Goal: Task Accomplishment & Management: Manage account settings

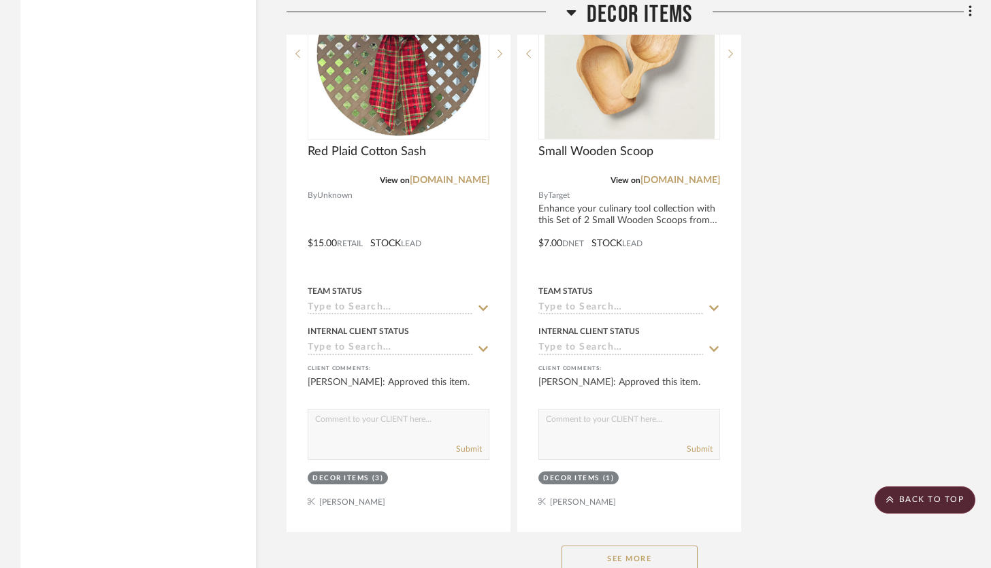
scroll to position [11773, 0]
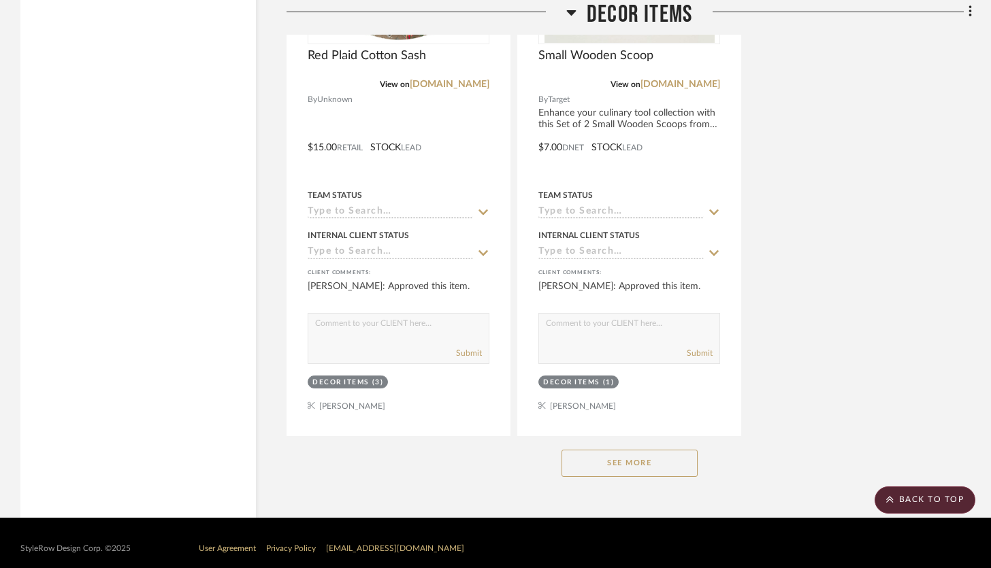
click at [640, 455] on button "See More" at bounding box center [630, 463] width 136 height 27
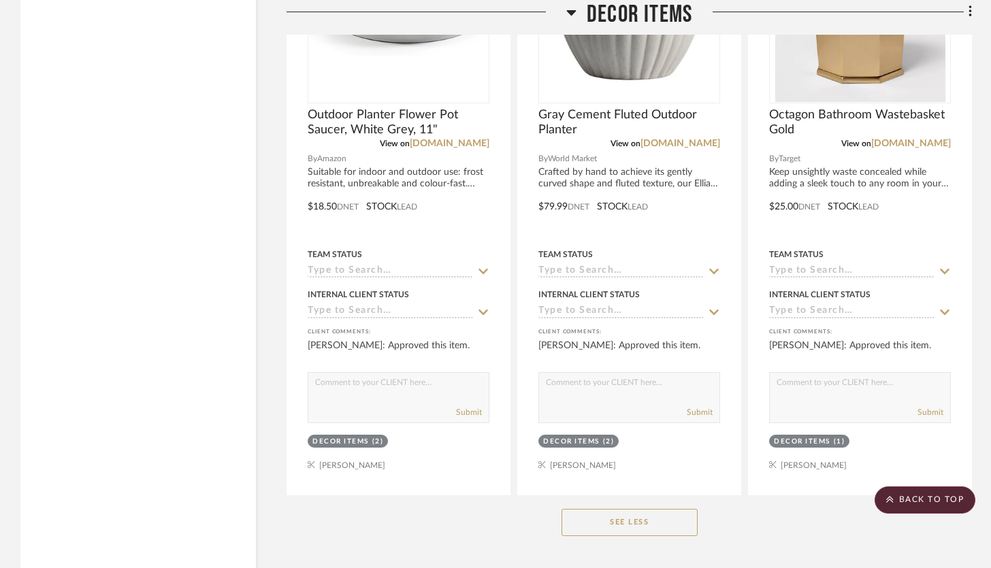
scroll to position [14789, 0]
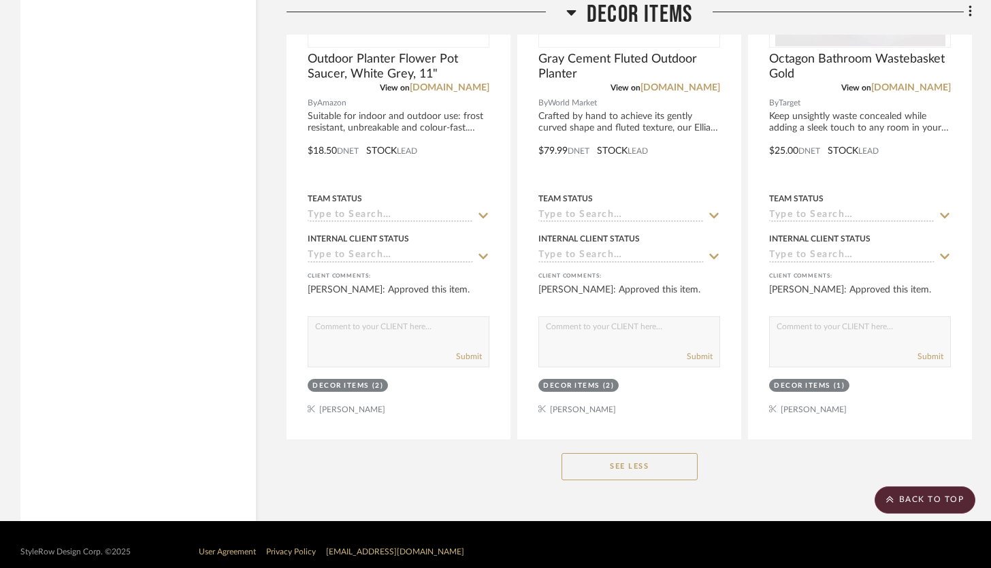
click at [639, 453] on button "See Less" at bounding box center [630, 466] width 136 height 27
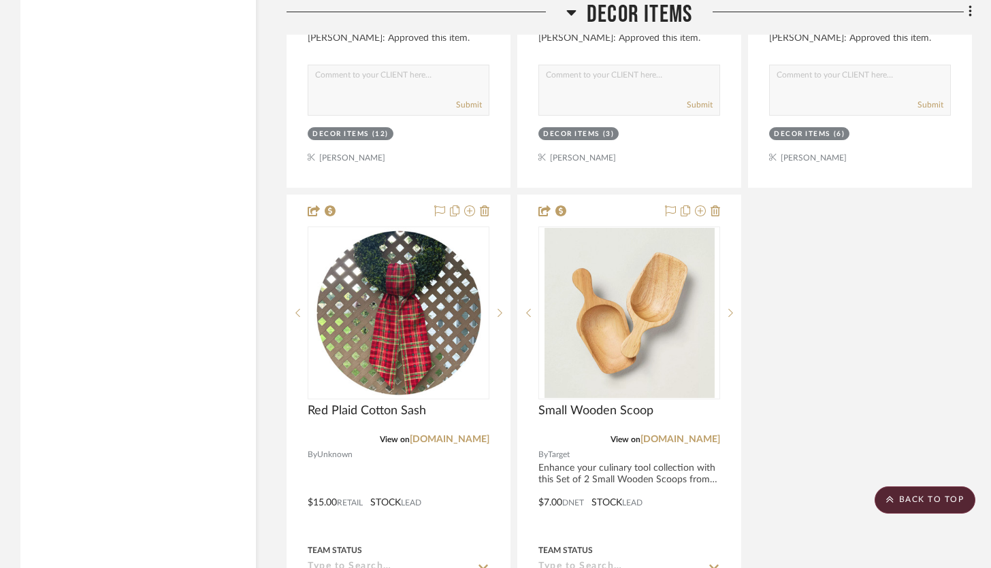
scroll to position [11773, 0]
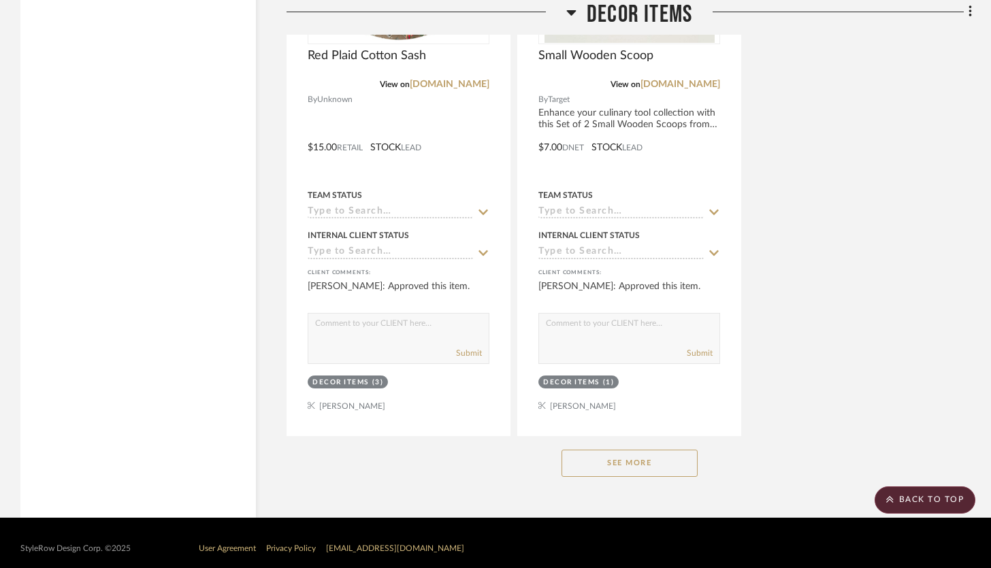
click at [639, 451] on button "See More" at bounding box center [630, 463] width 136 height 27
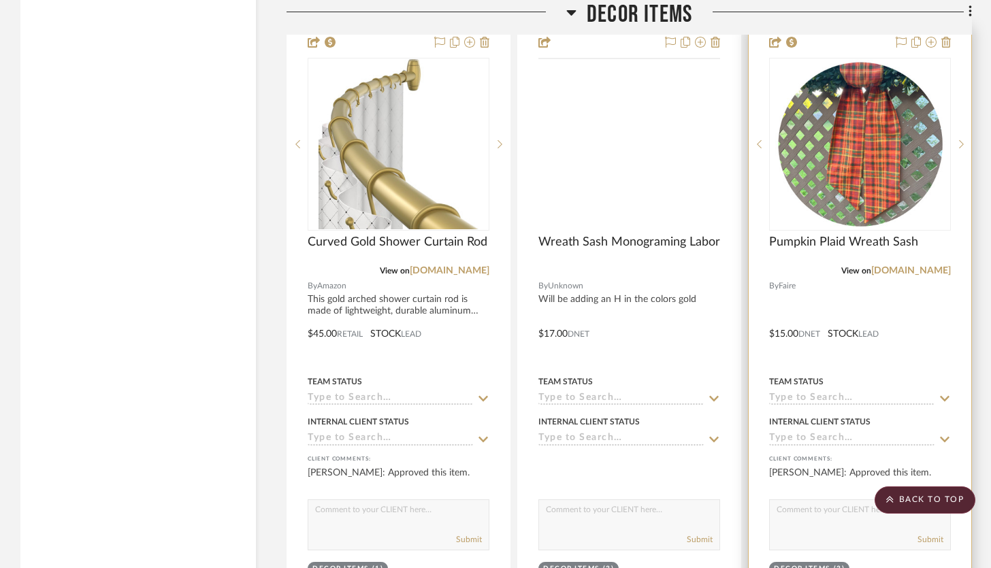
scroll to position [12807, 0]
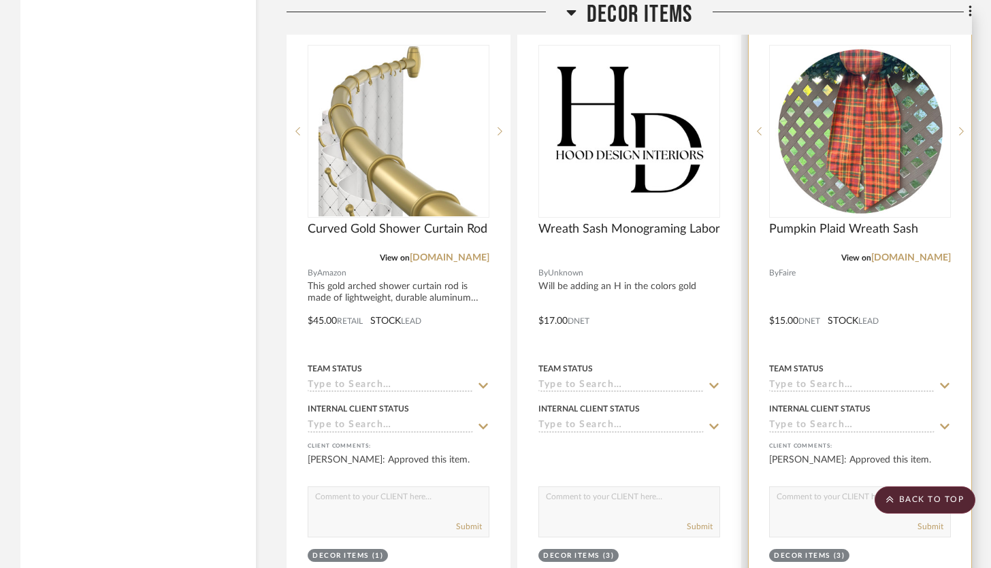
click at [924, 336] on div at bounding box center [860, 312] width 223 height 596
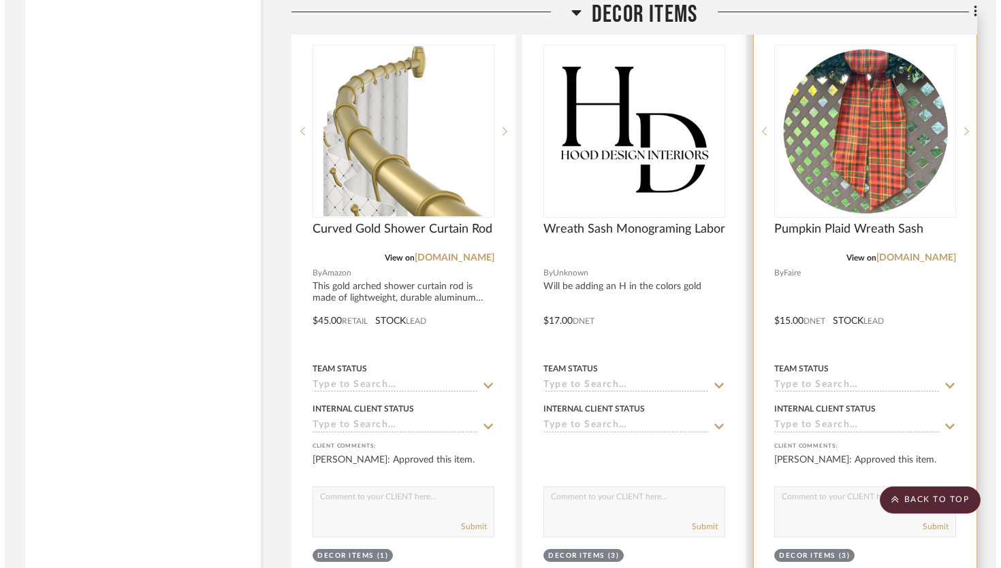
scroll to position [0, 0]
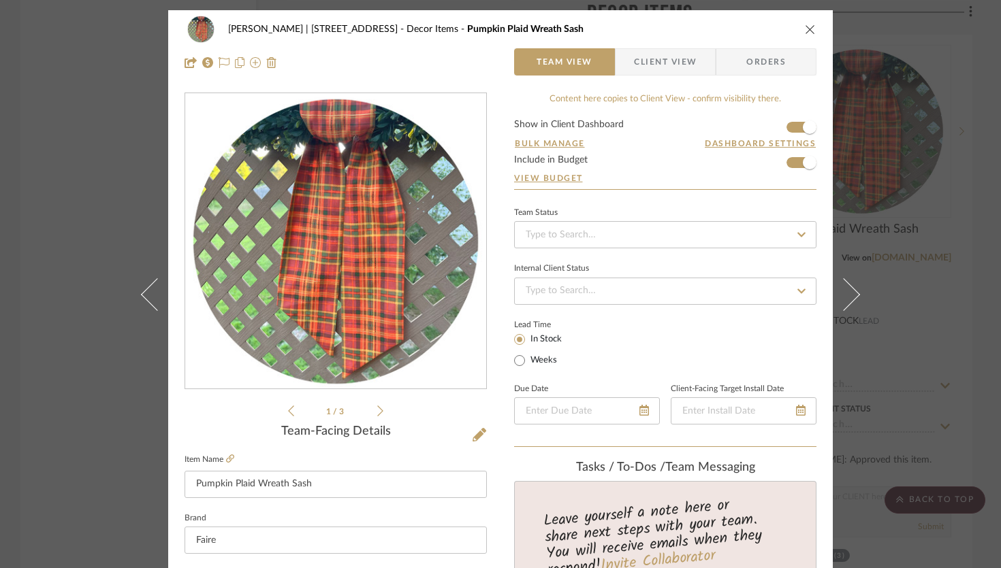
click at [805, 30] on icon "close" at bounding box center [810, 29] width 11 height 11
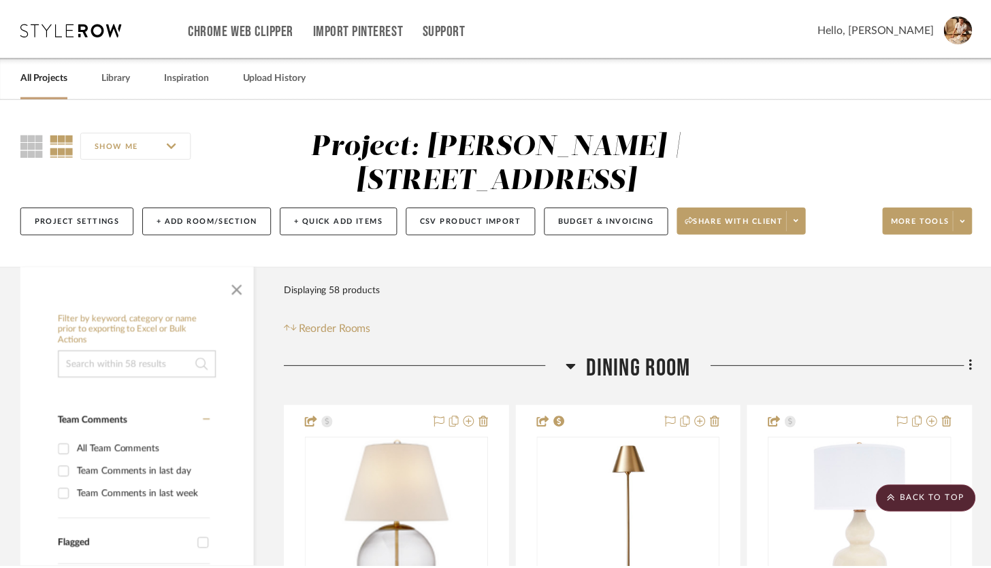
scroll to position [12807, 0]
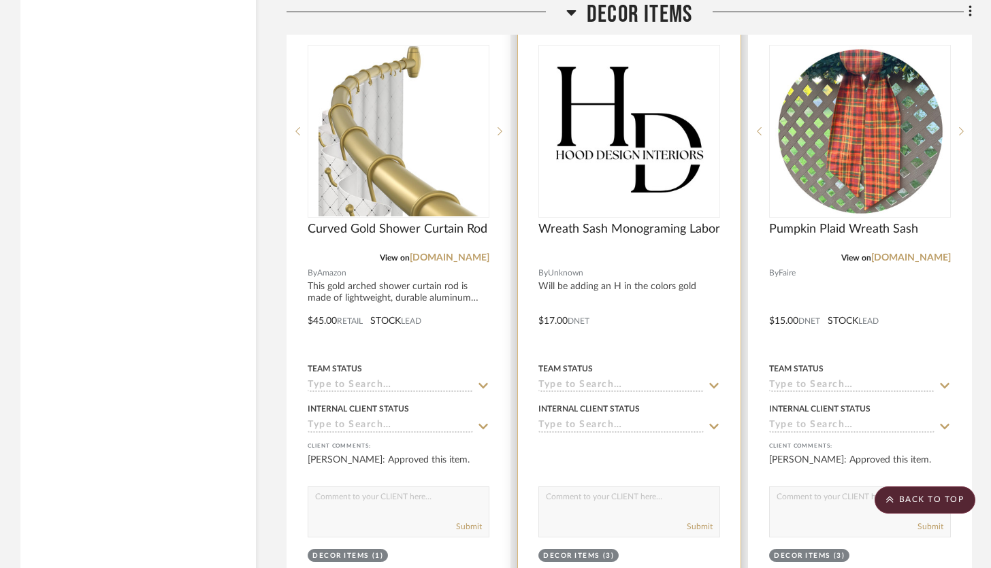
click at [666, 324] on div at bounding box center [629, 312] width 223 height 596
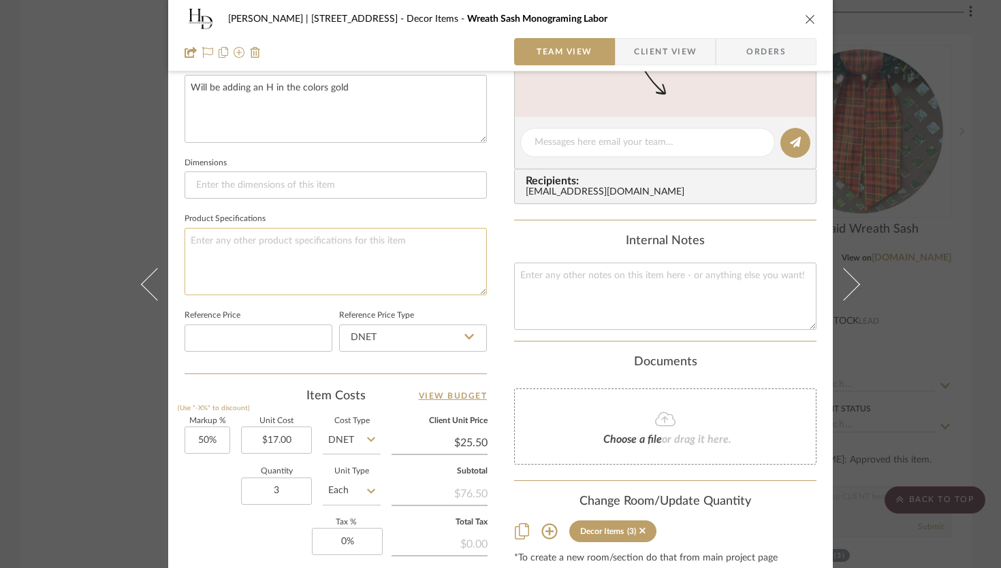
scroll to position [511, 0]
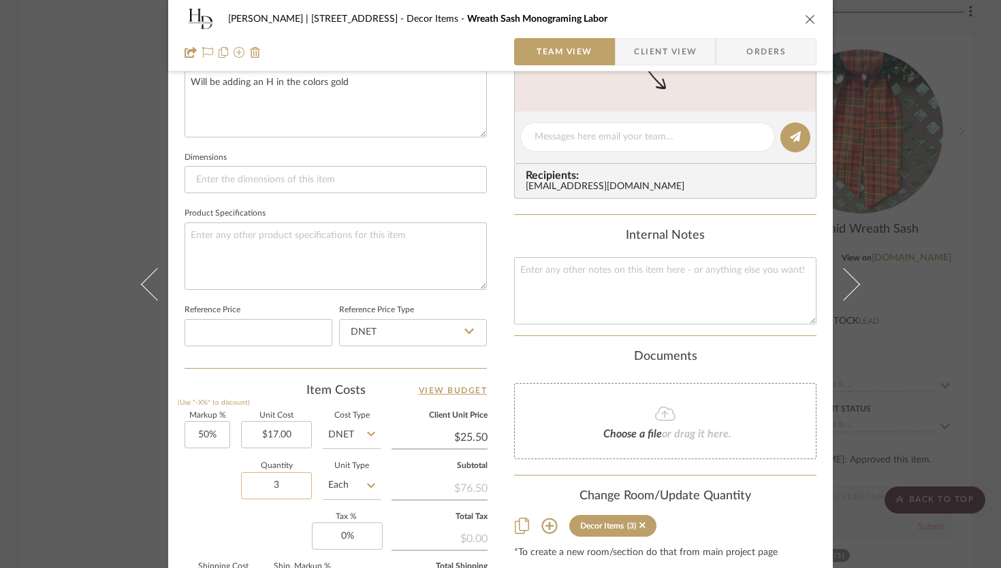
click at [282, 483] on input "3" at bounding box center [276, 485] width 71 height 27
type input "6"
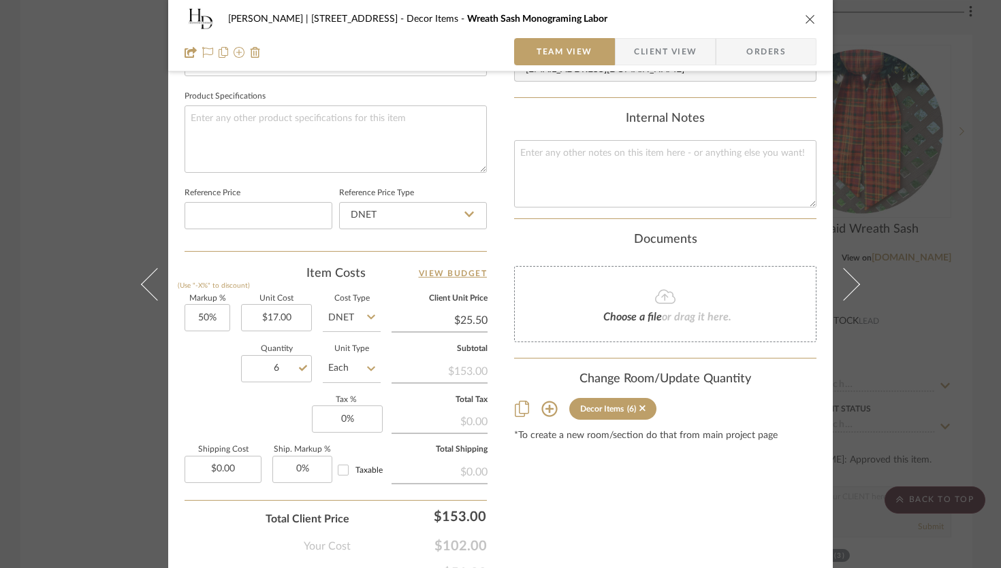
scroll to position [640, 0]
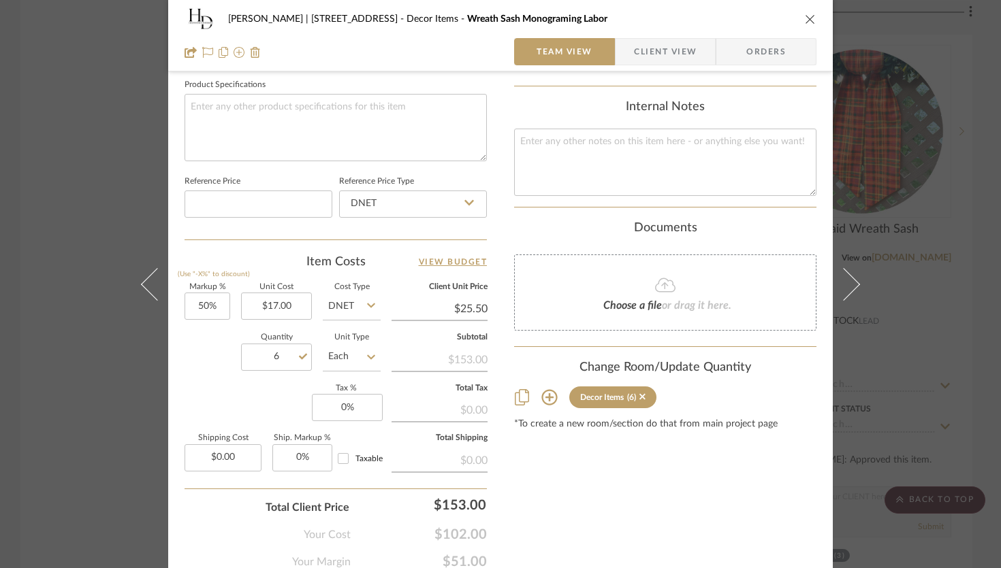
click at [588, 501] on div "Content here copies to Client View - confirm visibility there. Show in Client D…" at bounding box center [665, 12] width 302 height 1118
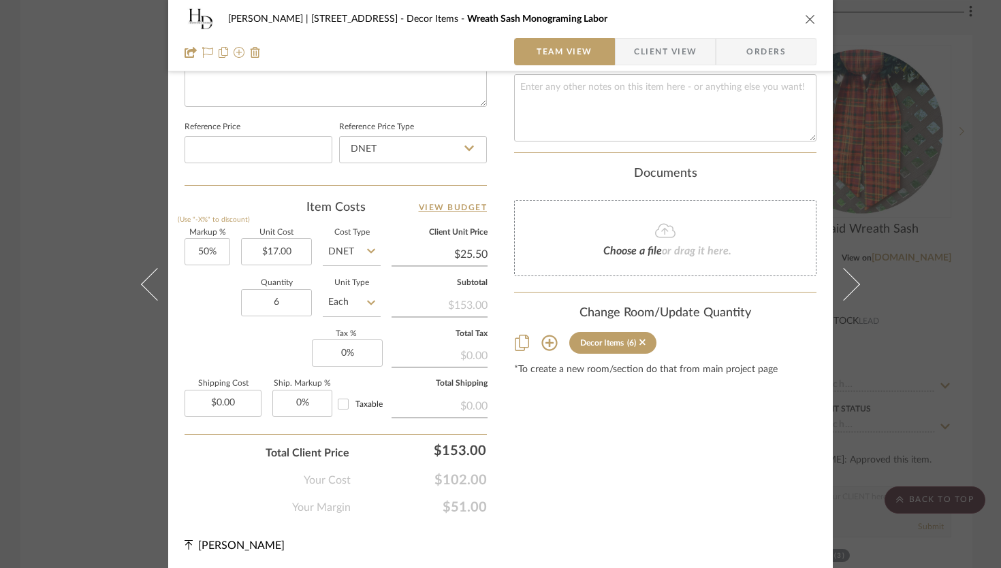
click at [809, 19] on icon "close" at bounding box center [810, 19] width 11 height 11
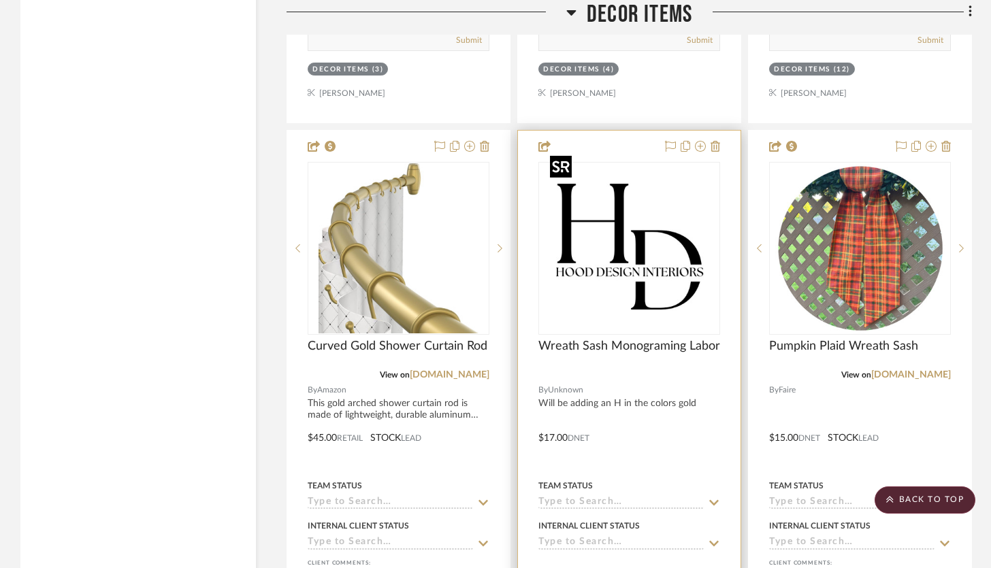
scroll to position [12662, 0]
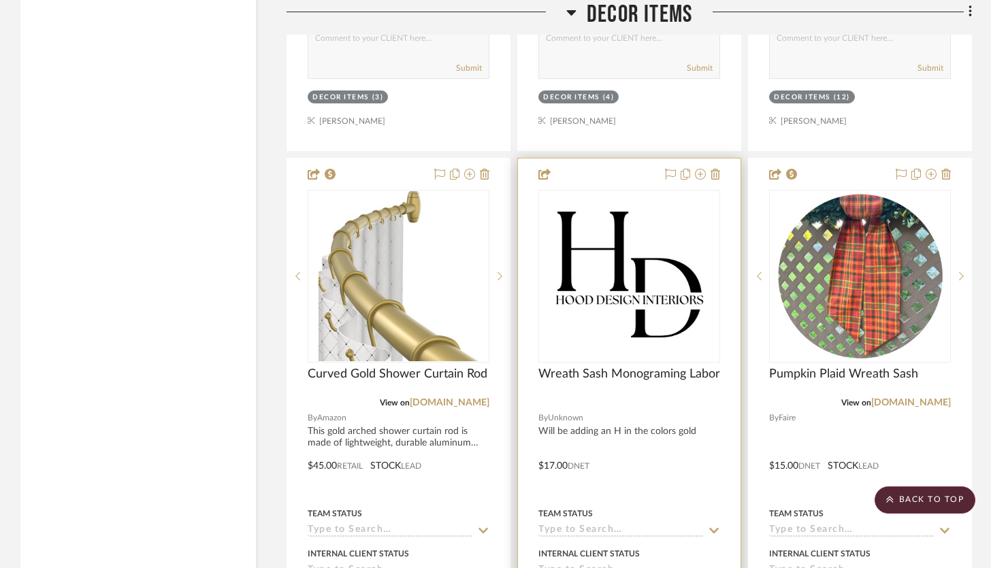
click at [634, 165] on div at bounding box center [629, 457] width 223 height 596
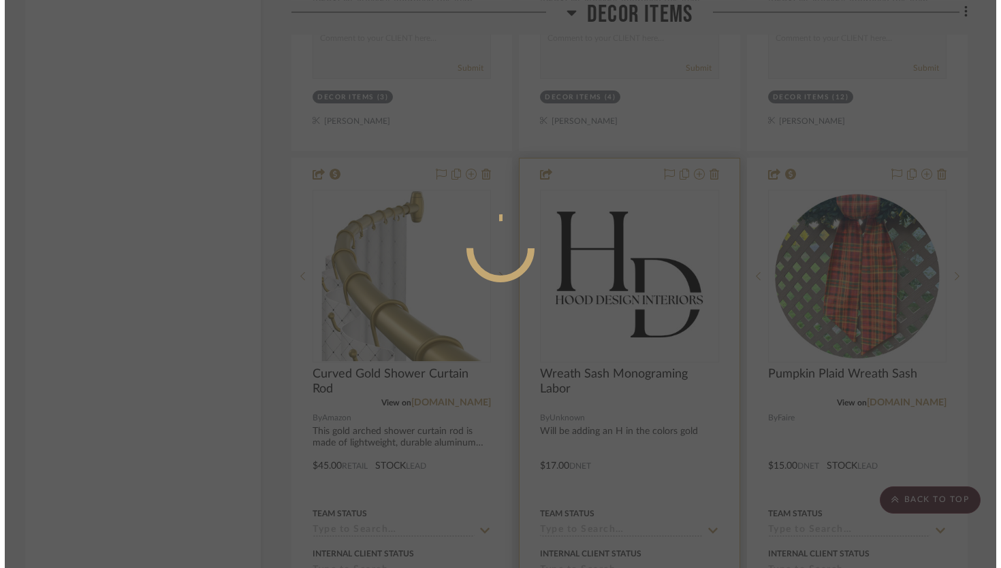
scroll to position [0, 0]
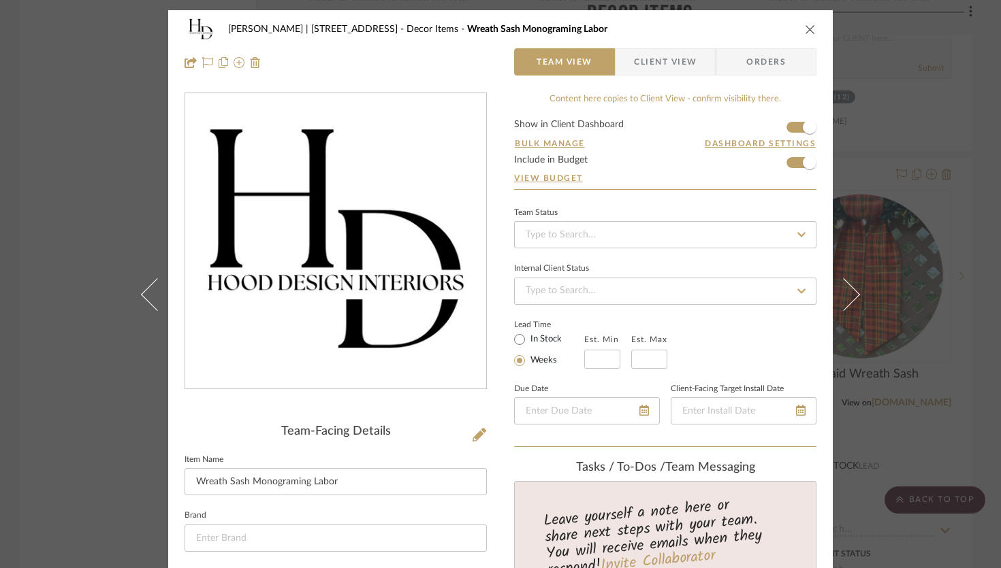
click at [805, 33] on icon "close" at bounding box center [810, 29] width 11 height 11
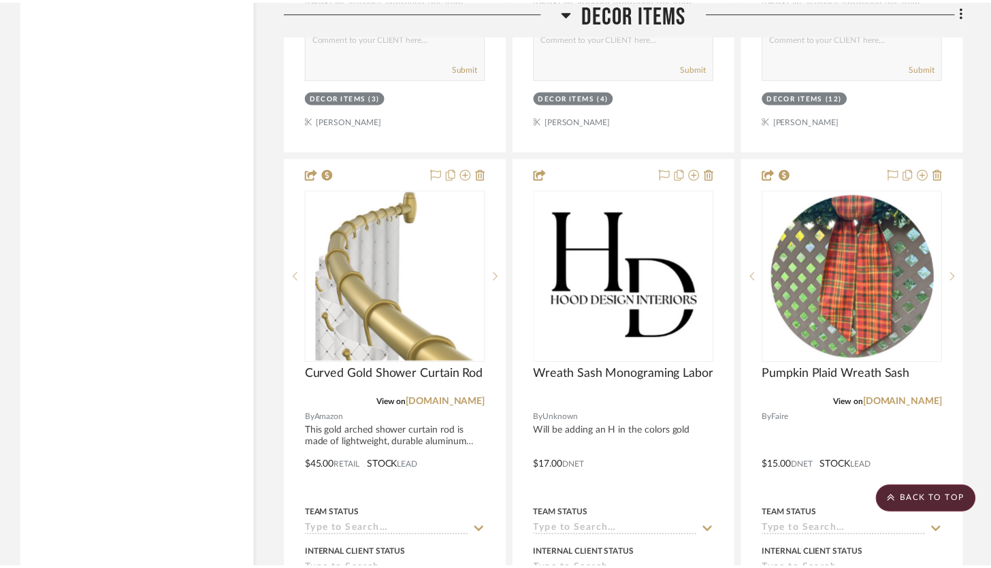
scroll to position [12662, 0]
